Goal: Check status: Check status

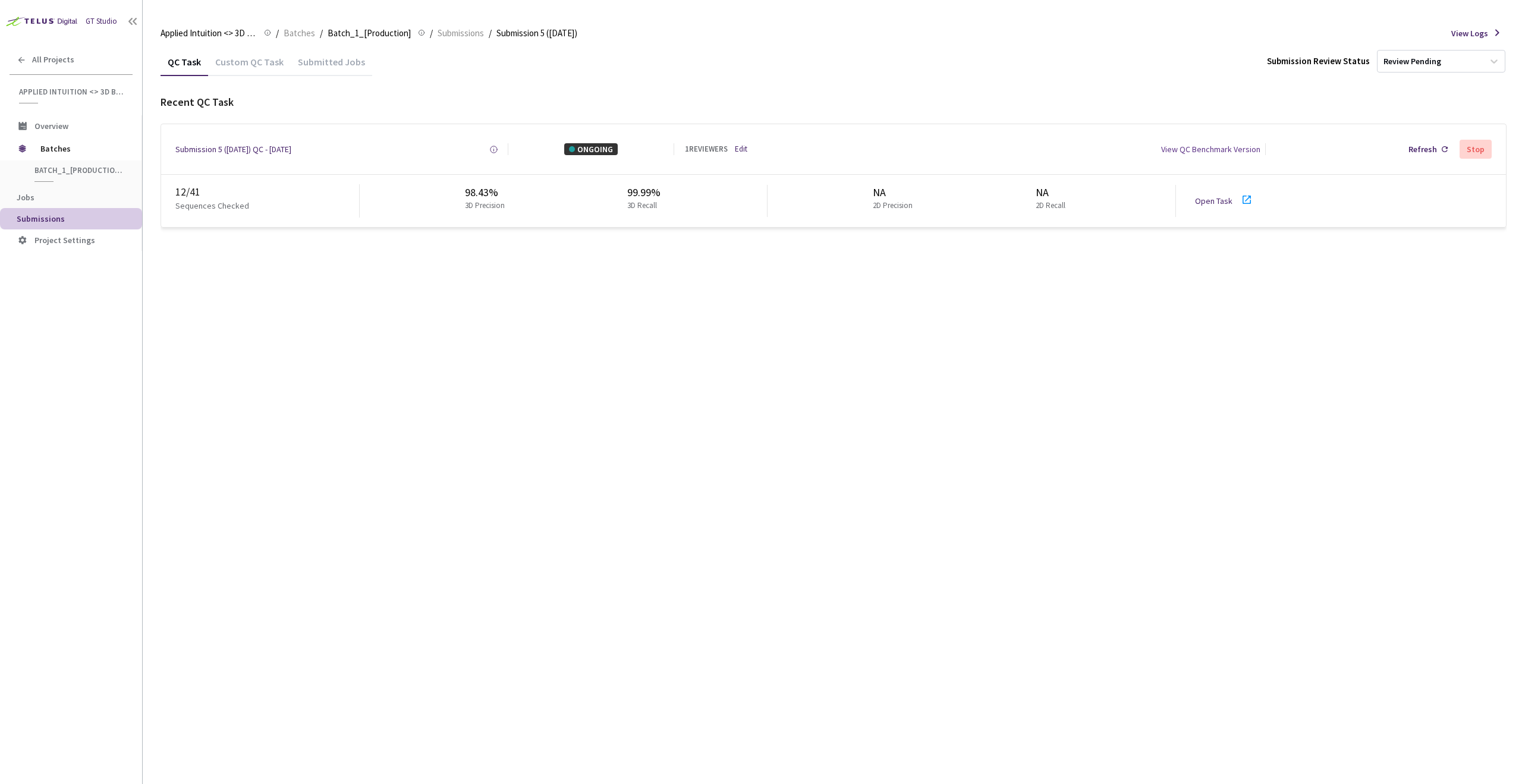
click at [452, 367] on div "QC Task Custom QC Task Submitted Jobs Submission Review Status Review Pending R…" at bounding box center [834, 416] width 1346 height 737
click at [952, 340] on div "QC Task Custom QC Task Submitted Jobs Submission Review Status Review Pending R…" at bounding box center [834, 416] width 1346 height 737
click at [381, 452] on div "QC Task Custom QC Task Submitted Jobs Submission Review Status Review Pending R…" at bounding box center [834, 416] width 1346 height 737
click at [1247, 201] on icon at bounding box center [1247, 199] width 14 height 14
click at [859, 466] on div "QC Task Custom QC Task Submitted Jobs Submission Review Status Review Pending R…" at bounding box center [834, 416] width 1346 height 737
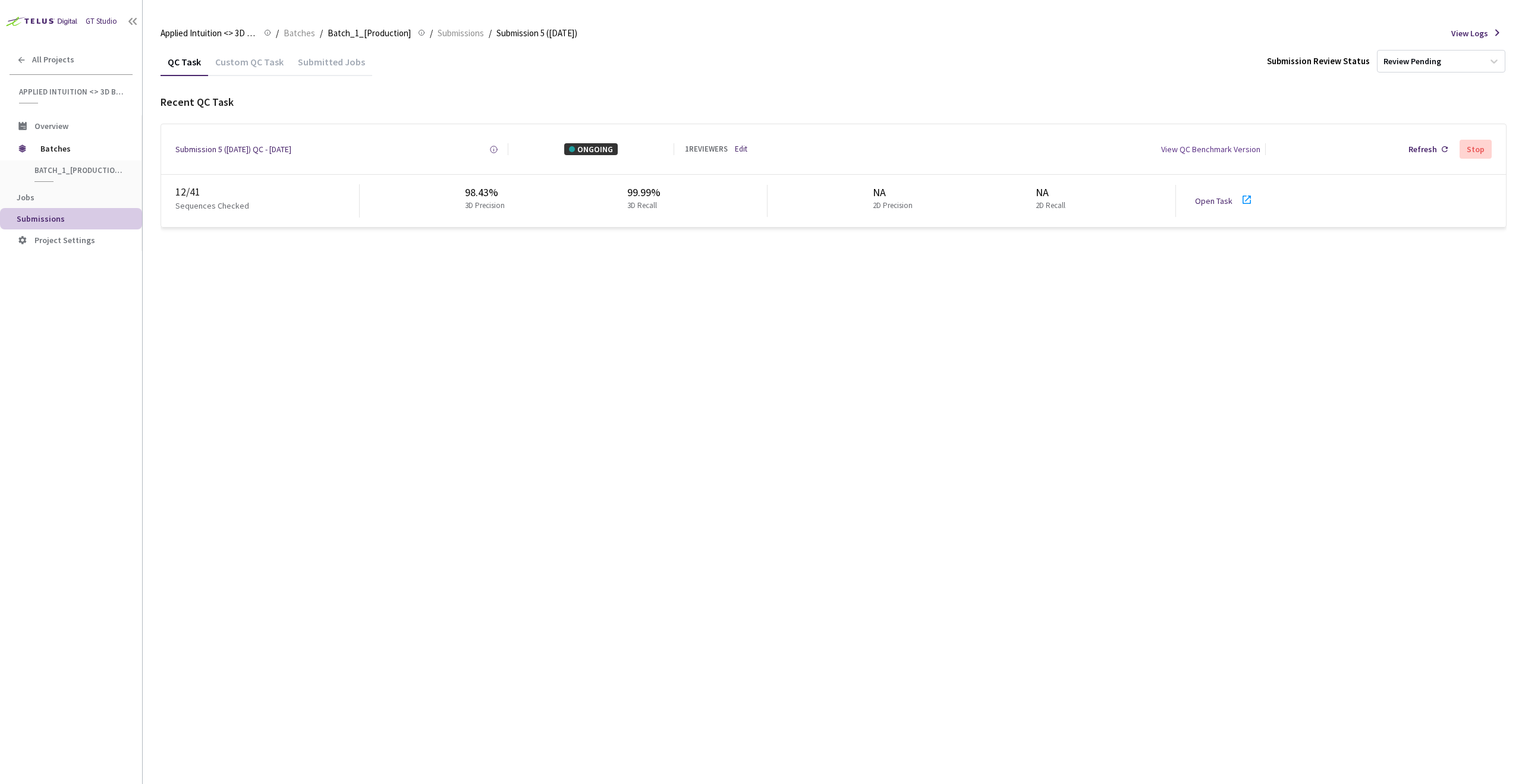
click at [598, 349] on div "QC Task Custom QC Task Submitted Jobs Submission Review Status Review Pending R…" at bounding box center [834, 416] width 1346 height 737
click at [1244, 201] on icon at bounding box center [1247, 199] width 8 height 8
